Goal: Obtain resource: Obtain resource

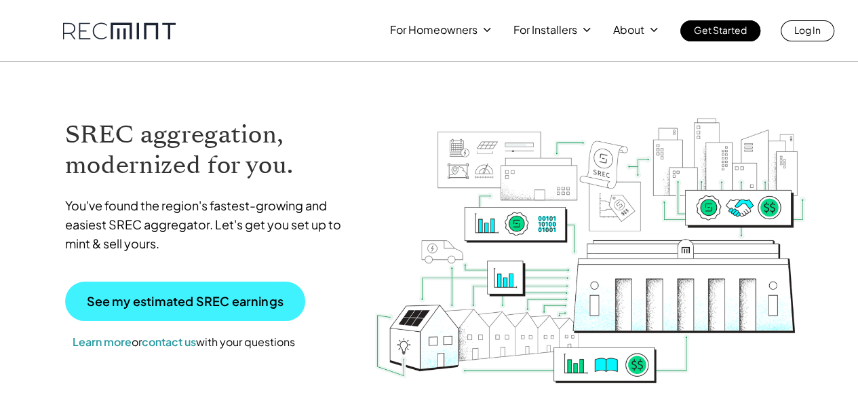
click at [195, 303] on p "See my estimated SREC earnings" at bounding box center [185, 301] width 197 height 12
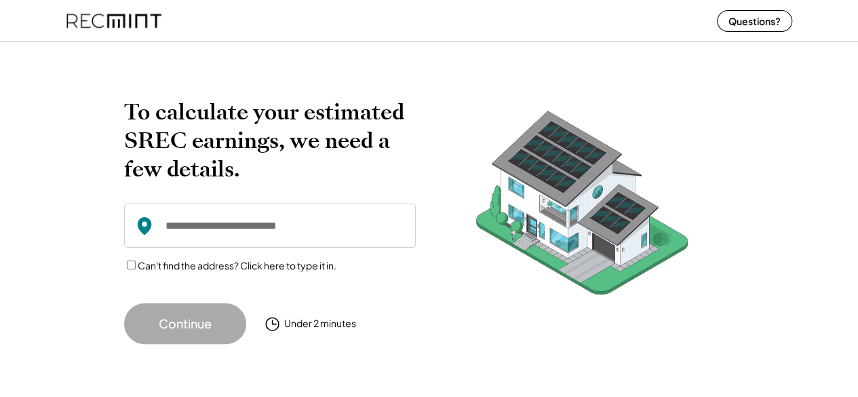
click at [236, 229] on input "input" at bounding box center [270, 226] width 292 height 44
